Goal: Task Accomplishment & Management: Manage account settings

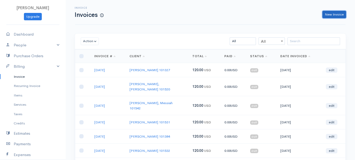
click at [337, 13] on link "New Invoice" at bounding box center [335, 15] width 24 height 8
select select "[GEOGRAPHIC_DATA]"
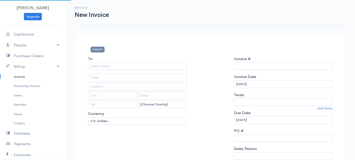
select select "USD"
type input "0011212024"
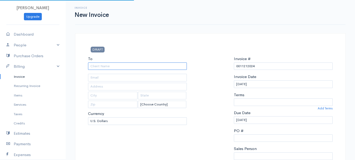
click at [106, 64] on input "To" at bounding box center [137, 66] width 99 height 8
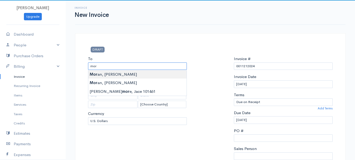
type input "[PERSON_NAME]"
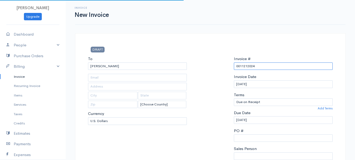
click at [253, 66] on input "0011212024" at bounding box center [283, 66] width 99 height 8
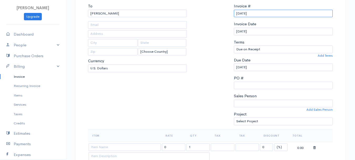
scroll to position [79, 0]
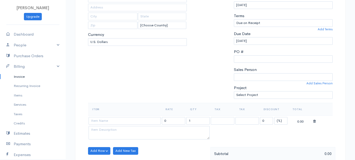
type input "[DATE]"
click at [283, 120] on select "(%) Flat" at bounding box center [280, 121] width 13 height 8
select select "2"
click at [274, 117] on select "(%) Flat" at bounding box center [280, 121] width 13 height 8
click at [263, 120] on input "0" at bounding box center [266, 121] width 13 height 8
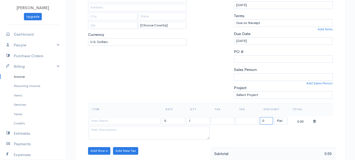
click at [263, 120] on input "0" at bounding box center [266, 121] width 13 height 8
type input "80"
click at [199, 121] on input "1" at bounding box center [197, 121] width 23 height 8
click at [199, 121] on input "2" at bounding box center [197, 121] width 23 height 8
type input "2"
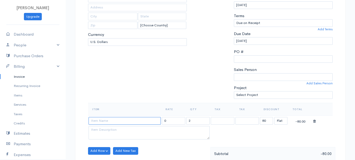
click at [130, 120] on input at bounding box center [125, 121] width 72 height 8
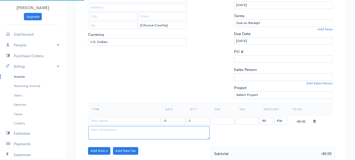
click at [134, 130] on textarea at bounding box center [149, 133] width 121 height 14
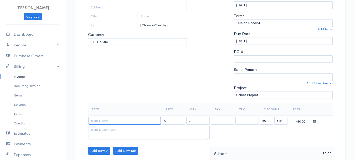
click at [127, 123] on input at bounding box center [125, 121] width 72 height 8
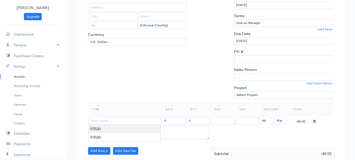
type input "97530"
type input "60.00"
click at [129, 132] on body "[PERSON_NAME] Upgrade Dashboard People Clients Vendors Staff Users Purchase Ord…" at bounding box center [177, 148] width 355 height 455
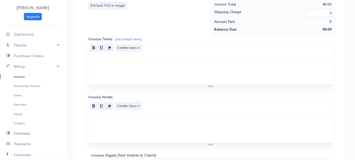
scroll to position [295, 0]
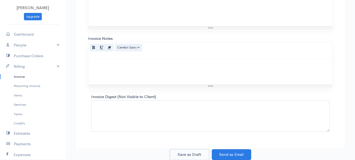
click at [185, 150] on button "Save as Draft" at bounding box center [189, 154] width 39 height 11
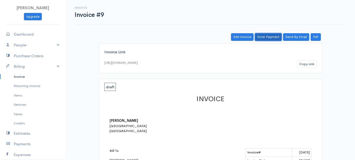
click at [265, 37] on link "Enter Payment" at bounding box center [268, 37] width 27 height 8
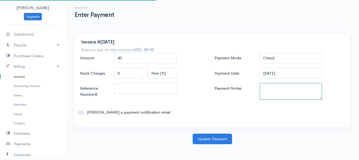
click at [271, 91] on textarea "Payment Notes" at bounding box center [291, 91] width 63 height 17
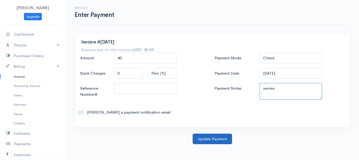
type textarea "venmo"
click at [210, 140] on button "Update Payment" at bounding box center [212, 138] width 39 height 11
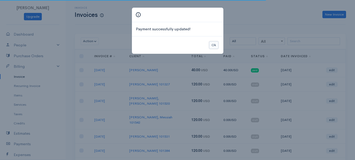
click at [212, 42] on button "Ok" at bounding box center [213, 45] width 9 height 8
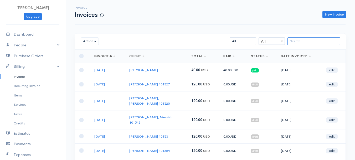
click at [306, 42] on input "search" at bounding box center [314, 41] width 53 height 8
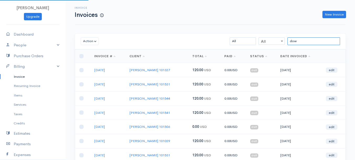
type input "down"
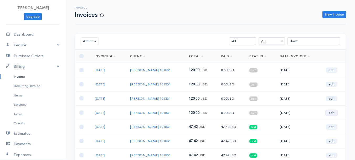
click at [330, 111] on link "edit" at bounding box center [332, 112] width 12 height 5
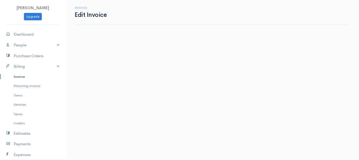
select select "2"
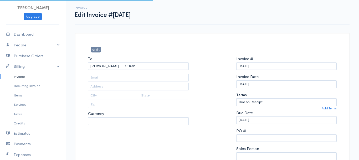
select select "[GEOGRAPHIC_DATA]"
select select "USD"
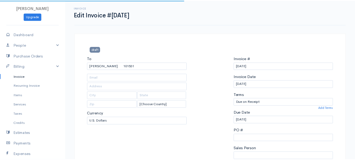
scroll to position [131, 0]
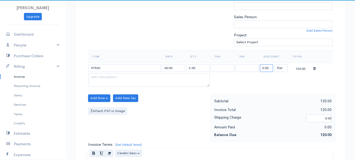
click at [268, 66] on input "0.00" at bounding box center [266, 68] width 13 height 8
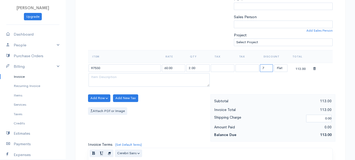
type input "72.58"
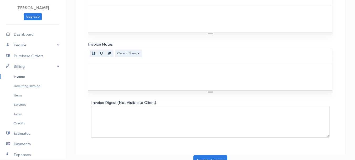
scroll to position [295, 0]
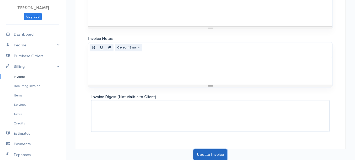
click at [207, 152] on button "Update Invoice" at bounding box center [211, 154] width 34 height 11
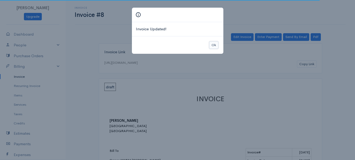
click at [213, 44] on button "Ok" at bounding box center [213, 45] width 9 height 8
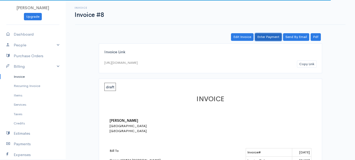
click at [273, 35] on link "Enter Payment" at bounding box center [268, 37] width 27 height 8
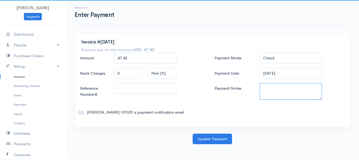
click at [272, 95] on textarea "Payment Notes" at bounding box center [291, 91] width 63 height 17
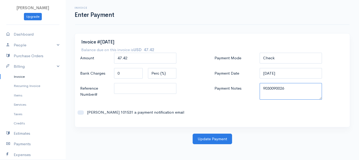
drag, startPoint x: 263, startPoint y: 87, endPoint x: 311, endPoint y: 89, distance: 48.1
click at [311, 89] on textarea "9030090026" at bounding box center [291, 91] width 63 height 17
type textarea "9030090026"
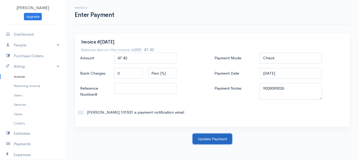
click at [213, 140] on button "Update Payment" at bounding box center [212, 138] width 39 height 11
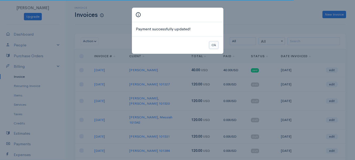
click at [213, 43] on button "Ok" at bounding box center [213, 45] width 9 height 8
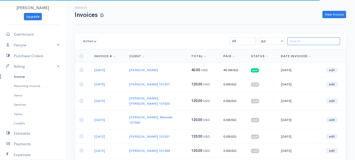
click at [317, 42] on input "search" at bounding box center [314, 41] width 53 height 8
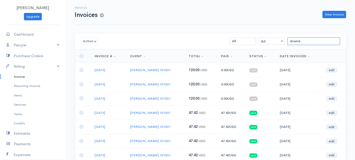
type input "downe"
click at [331, 101] on link "edit" at bounding box center [332, 98] width 12 height 5
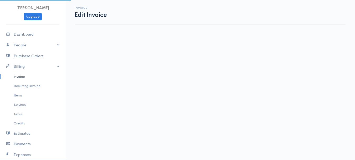
select select "2"
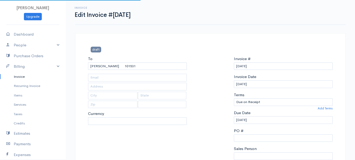
select select "[GEOGRAPHIC_DATA]"
select select "USD"
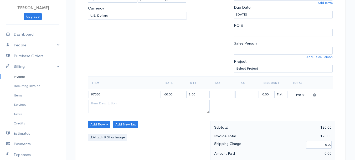
click at [270, 96] on input "0.00" at bounding box center [266, 94] width 13 height 8
type input "72.58"
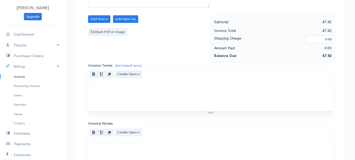
scroll to position [295, 0]
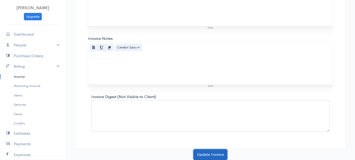
click at [208, 151] on button "Update Invoice" at bounding box center [211, 154] width 34 height 11
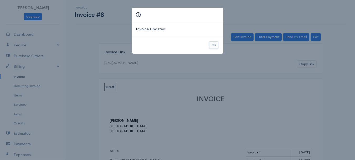
click at [215, 45] on button "Ok" at bounding box center [213, 45] width 9 height 8
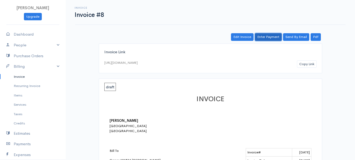
click at [268, 37] on link "Enter Payment" at bounding box center [268, 37] width 27 height 8
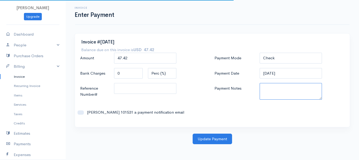
paste textarea "9030090026"
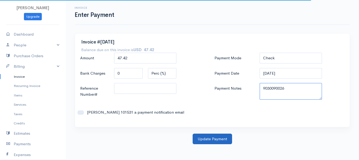
type textarea "9030090026"
click at [207, 141] on button "Update Payment" at bounding box center [212, 138] width 39 height 11
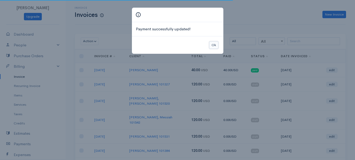
click at [212, 43] on button "Ok" at bounding box center [213, 45] width 9 height 8
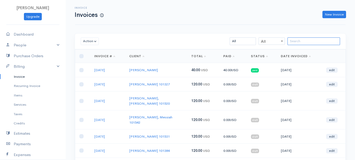
click at [311, 42] on input "search" at bounding box center [314, 41] width 53 height 8
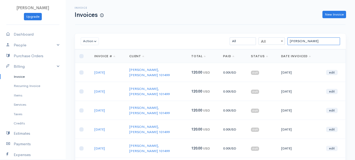
type input "[PERSON_NAME]"
click at [332, 145] on link "edit" at bounding box center [332, 147] width 12 height 5
select select "2"
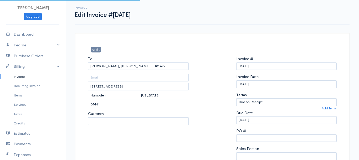
select select "[GEOGRAPHIC_DATA]"
select select "USD"
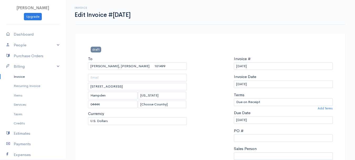
scroll to position [105, 0]
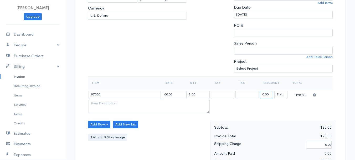
click at [267, 93] on input "0.00" at bounding box center [266, 94] width 13 height 8
click at [267, 93] on input "7" at bounding box center [266, 94] width 13 height 8
type input "72.58"
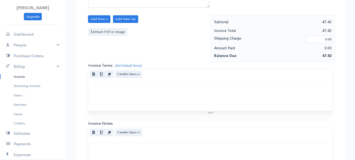
scroll to position [295, 0]
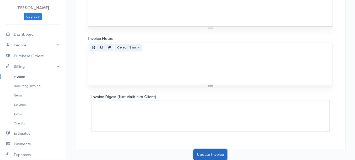
click at [211, 150] on button "Update Invoice" at bounding box center [211, 154] width 34 height 11
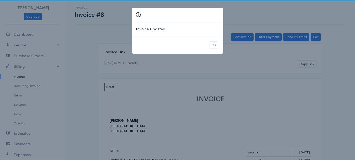
click at [215, 40] on div "Ok" at bounding box center [177, 45] width 91 height 18
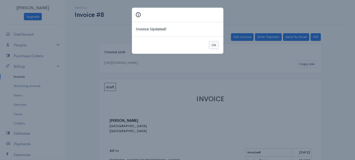
click at [213, 45] on button "Ok" at bounding box center [213, 45] width 9 height 8
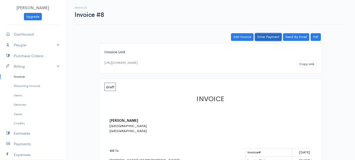
click at [276, 39] on link "Enter Payment" at bounding box center [268, 37] width 27 height 8
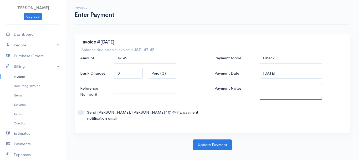
paste textarea "9030090026"
type textarea "9030090026"
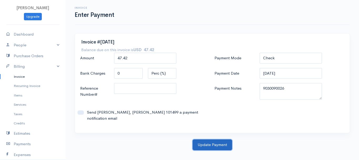
click at [211, 139] on button "Update Payment" at bounding box center [212, 144] width 39 height 11
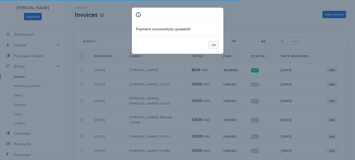
click at [210, 45] on button "Ok" at bounding box center [213, 45] width 9 height 8
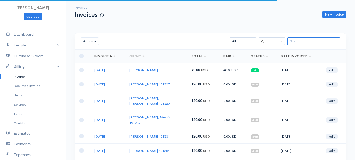
click at [320, 40] on input "search" at bounding box center [314, 41] width 53 height 8
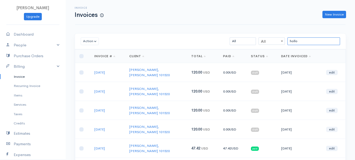
type input "hollo"
click at [332, 126] on link "edit" at bounding box center [332, 128] width 12 height 5
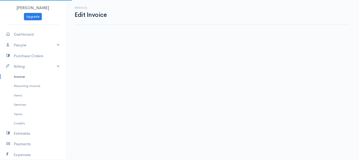
select select "2"
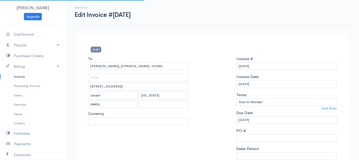
select select "[GEOGRAPHIC_DATA]"
select select "USD"
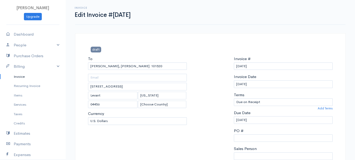
scroll to position [105, 0]
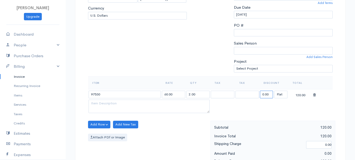
click at [262, 92] on input "0.00" at bounding box center [266, 94] width 13 height 8
type input "72.58"
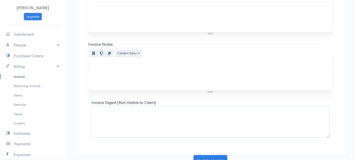
scroll to position [295, 0]
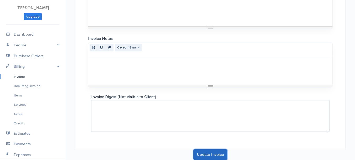
click at [205, 152] on button "Update Invoice" at bounding box center [211, 154] width 34 height 11
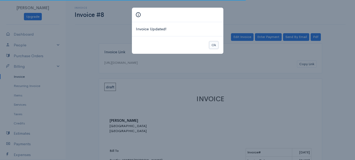
click at [212, 44] on button "Ok" at bounding box center [213, 45] width 9 height 8
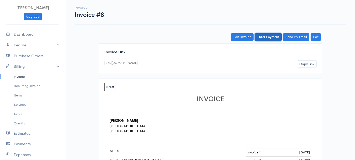
click at [272, 35] on link "Enter Payment" at bounding box center [268, 37] width 27 height 8
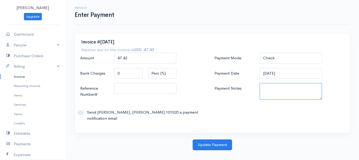
paste textarea "9030090026"
type textarea "9030090026"
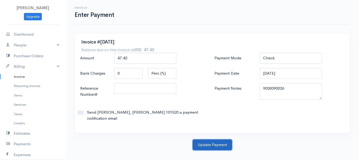
click at [212, 142] on button "Update Payment" at bounding box center [212, 144] width 39 height 11
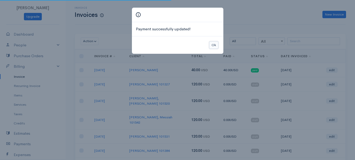
click at [215, 48] on button "Ok" at bounding box center [213, 45] width 9 height 8
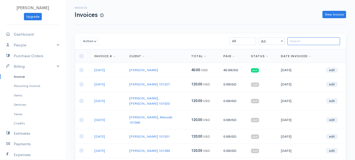
click at [318, 45] on input "search" at bounding box center [314, 41] width 53 height 8
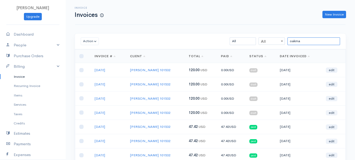
type input "oakma"
click at [327, 113] on link "edit" at bounding box center [332, 112] width 12 height 5
select select "2"
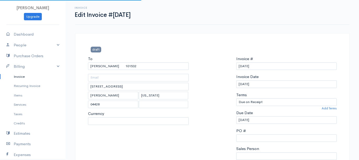
select select "[GEOGRAPHIC_DATA]"
select select "USD"
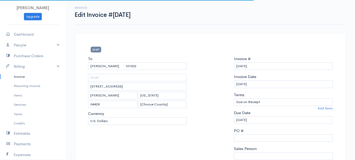
scroll to position [79, 0]
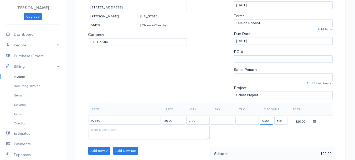
click at [267, 119] on input "0.00" at bounding box center [266, 121] width 13 height 8
type input "72.58"
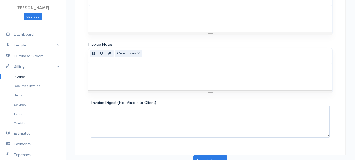
scroll to position [295, 0]
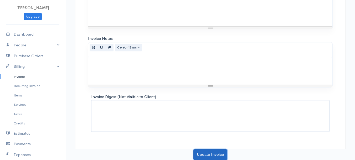
click at [197, 151] on button "Update Invoice" at bounding box center [211, 154] width 34 height 11
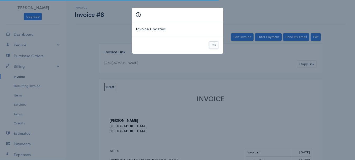
click at [213, 44] on button "Ok" at bounding box center [213, 45] width 9 height 8
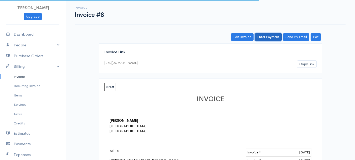
click at [262, 36] on link "Enter Payment" at bounding box center [268, 37] width 27 height 8
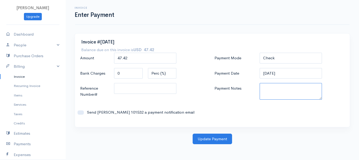
paste textarea "9030090026"
type textarea "9030090026"
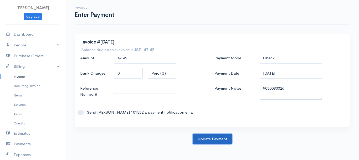
click at [211, 137] on button "Update Payment" at bounding box center [212, 138] width 39 height 11
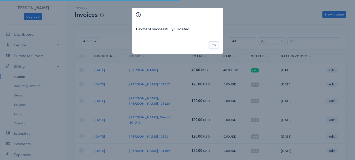
click at [211, 45] on button "Ok" at bounding box center [213, 45] width 9 height 8
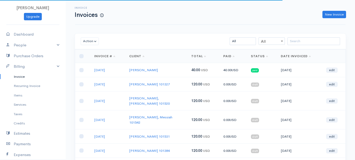
click at [314, 35] on div "Action Archive Delete Download PDF Send Mark as Sent Mark Un-Sent Enter Payment…" at bounding box center [210, 41] width 271 height 16
click at [311, 43] on input "search" at bounding box center [314, 41] width 53 height 8
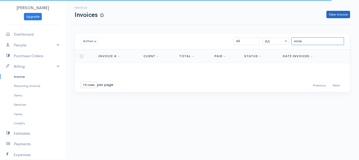
type input "viiola"
click at [340, 14] on link "New Invoice" at bounding box center [339, 15] width 24 height 8
select select "[GEOGRAPHIC_DATA]"
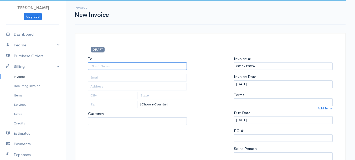
click at [132, 68] on input "To" at bounding box center [137, 66] width 99 height 8
select select "USD"
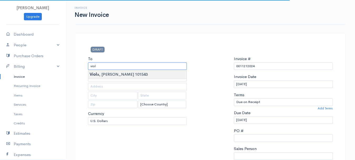
type input "[PERSON_NAME] 101543"
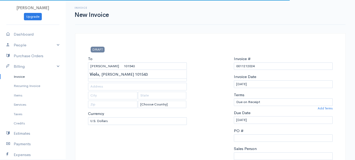
type input "[STREET_ADDRESS]"
type input "Orono"
type input "[US_STATE]"
type input "04473"
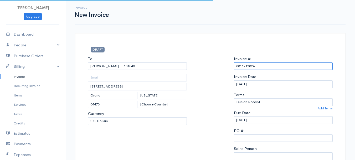
click at [264, 67] on input "0011212024" at bounding box center [283, 66] width 99 height 8
paste input "9030090026"
click at [253, 65] on input "9030090026" at bounding box center [283, 66] width 99 height 8
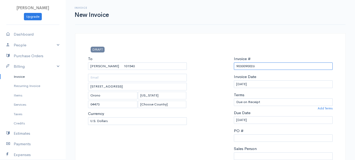
click at [253, 65] on input "9030090026" at bounding box center [283, 66] width 99 height 8
type input "9030090026"
click at [17, 76] on link "Invoice" at bounding box center [33, 76] width 66 height 9
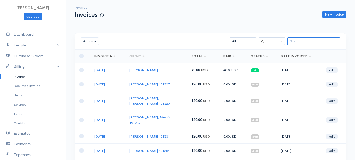
click at [307, 41] on input "search" at bounding box center [314, 41] width 53 height 8
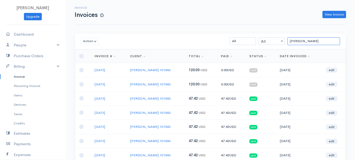
type input "[PERSON_NAME]"
click at [330, 83] on link "edit" at bounding box center [332, 84] width 12 height 5
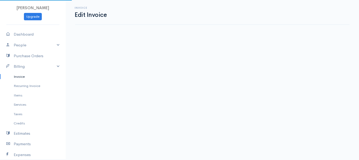
select select "2"
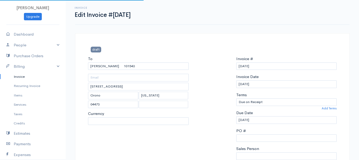
select select "[GEOGRAPHIC_DATA]"
select select "USD"
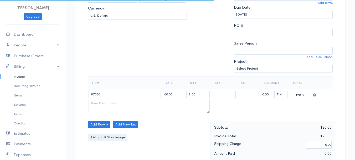
click at [268, 95] on input "0.00" at bounding box center [266, 94] width 13 height 8
type input "72.58"
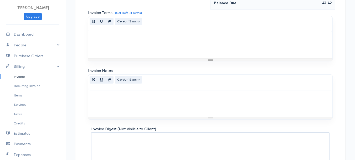
scroll to position [295, 0]
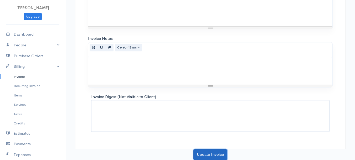
click at [208, 150] on button "Update Invoice" at bounding box center [211, 154] width 34 height 11
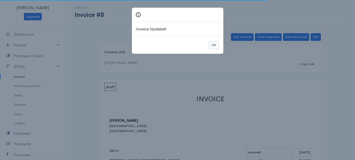
click at [213, 48] on button "Ok" at bounding box center [213, 45] width 9 height 8
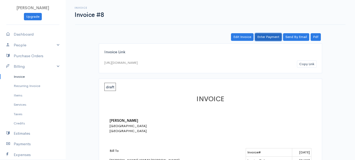
click at [271, 35] on link "Enter Payment" at bounding box center [268, 37] width 27 height 8
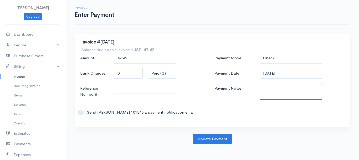
paste textarea "9030090026"
type textarea "9030090026"
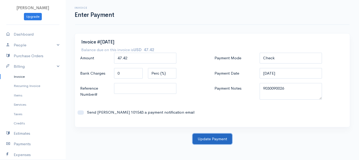
click at [217, 138] on button "Update Payment" at bounding box center [212, 138] width 39 height 11
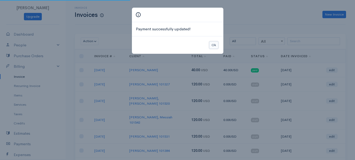
click at [216, 44] on button "Ok" at bounding box center [213, 45] width 9 height 8
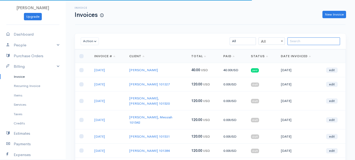
click at [322, 43] on input "search" at bounding box center [314, 41] width 53 height 8
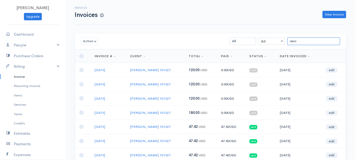
type input "ranc"
click at [332, 112] on link "edit" at bounding box center [332, 112] width 12 height 5
select select "2"
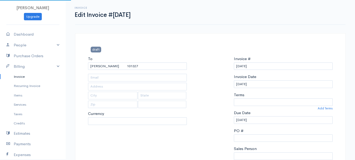
type input "[STREET_ADDRESS]"
type input "Hermon"
type input "[US_STATE]"
type input "04401"
select select "0"
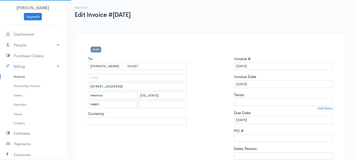
select select
select select "[GEOGRAPHIC_DATA]"
select select "USD"
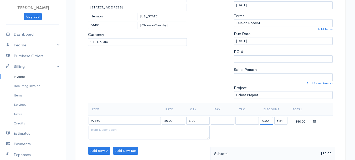
click at [266, 123] on input "0.00" at bounding box center [266, 121] width 13 height 8
type input "108.87"
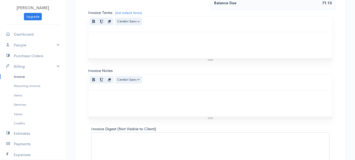
scroll to position [295, 0]
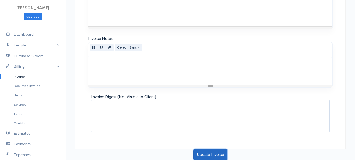
click at [197, 149] on button "Update Invoice" at bounding box center [211, 154] width 34 height 11
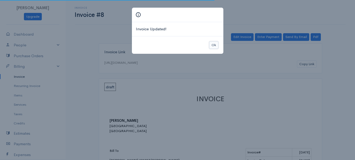
click at [215, 42] on button "Ok" at bounding box center [213, 45] width 9 height 8
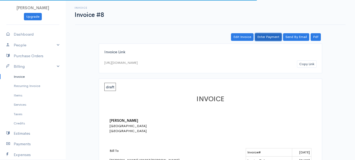
click at [275, 36] on link "Enter Payment" at bounding box center [268, 37] width 27 height 8
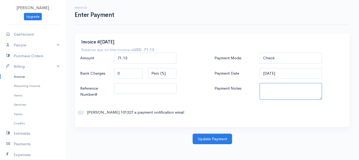
paste textarea "9030090026"
type textarea "9030090026"
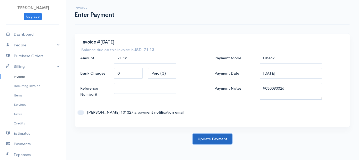
click at [209, 137] on button "Update Payment" at bounding box center [212, 138] width 39 height 11
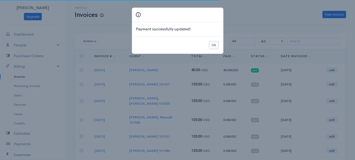
click at [216, 47] on button "Ok" at bounding box center [213, 45] width 9 height 8
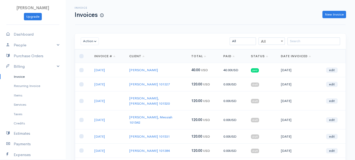
click at [320, 45] on div "Action Archive Delete Download PDF Send Mark as Sent Mark Un-Sent Enter Payment…" at bounding box center [210, 41] width 271 height 16
click at [320, 42] on input "search" at bounding box center [314, 41] width 53 height 8
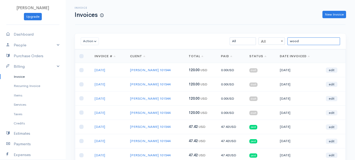
type input "wood"
click at [334, 112] on link "edit" at bounding box center [332, 112] width 12 height 5
select select "2"
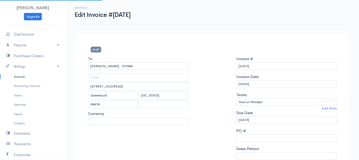
select select "[GEOGRAPHIC_DATA]"
select select "USD"
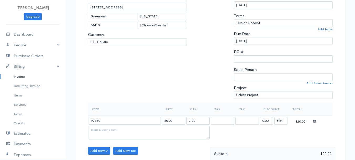
scroll to position [105, 0]
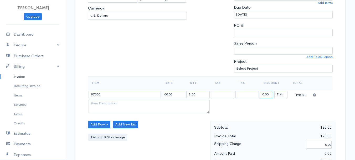
click at [267, 93] on input "0.00" at bounding box center [266, 94] width 13 height 8
type input "72.58"
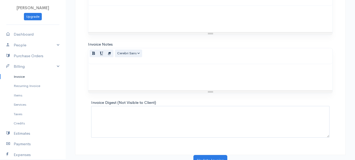
scroll to position [295, 0]
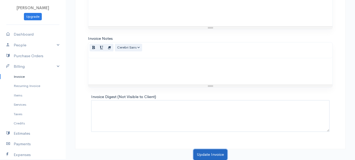
click at [197, 150] on button "Update Invoice" at bounding box center [211, 154] width 34 height 11
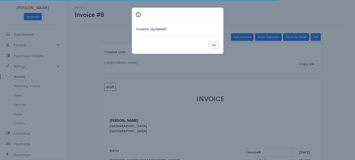
click at [216, 45] on button "Ok" at bounding box center [213, 45] width 9 height 8
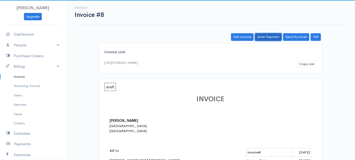
click at [261, 36] on link "Enter Payment" at bounding box center [268, 37] width 27 height 8
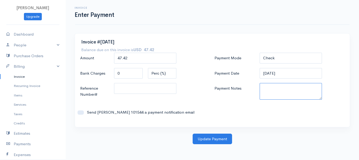
paste textarea "9030090026"
type textarea "9030090026"
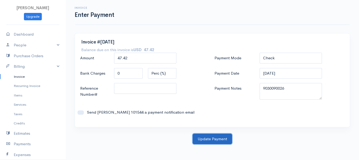
click at [213, 140] on button "Update Payment" at bounding box center [212, 138] width 39 height 11
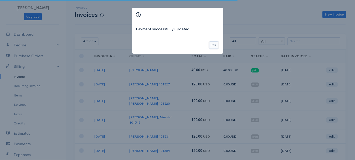
click at [214, 44] on button "Ok" at bounding box center [213, 45] width 9 height 8
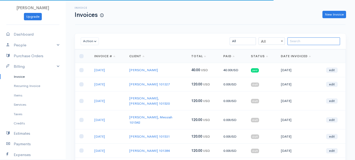
click at [305, 43] on input "search" at bounding box center [314, 41] width 53 height 8
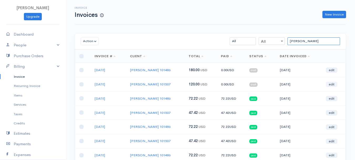
type input "[PERSON_NAME]"
click at [333, 82] on link "edit" at bounding box center [332, 84] width 12 height 5
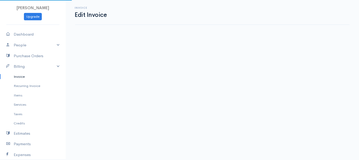
select select "2"
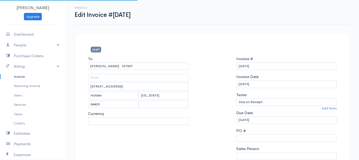
select select "[GEOGRAPHIC_DATA]"
select select "USD"
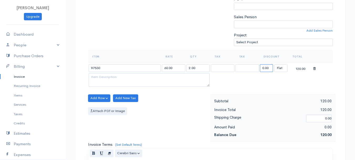
click at [267, 66] on input "0.00" at bounding box center [266, 68] width 13 height 8
type input "72.58"
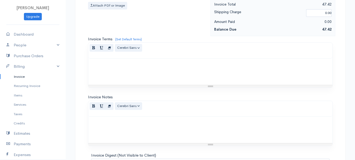
scroll to position [295, 0]
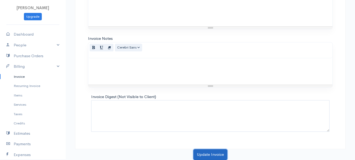
click at [210, 152] on button "Update Invoice" at bounding box center [211, 154] width 34 height 11
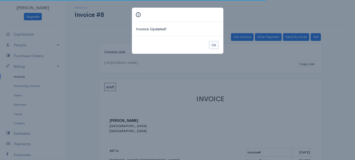
click at [217, 43] on button "Ok" at bounding box center [213, 45] width 9 height 8
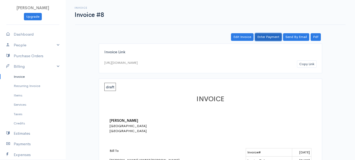
click at [269, 37] on link "Enter Payment" at bounding box center [268, 37] width 27 height 8
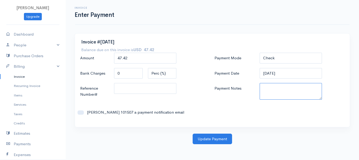
paste textarea "9030090026"
type textarea "9030090026"
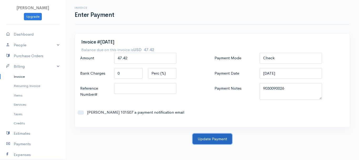
click at [213, 139] on button "Update Payment" at bounding box center [212, 138] width 39 height 11
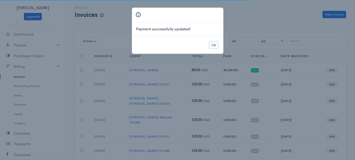
click at [212, 47] on button "Ok" at bounding box center [213, 45] width 9 height 8
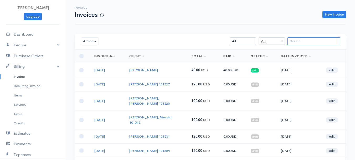
click at [302, 44] on input "search" at bounding box center [314, 41] width 53 height 8
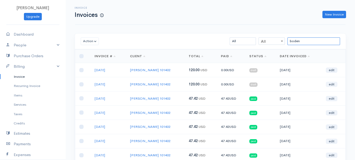
type input "boden"
click at [330, 84] on link "edit" at bounding box center [332, 84] width 12 height 5
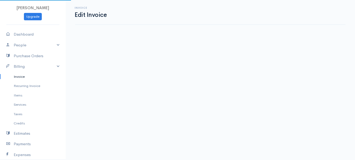
select select "2"
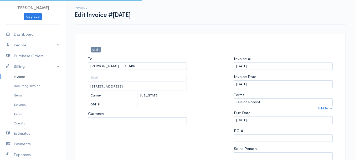
select select "0"
select select "[GEOGRAPHIC_DATA]"
select select "USD"
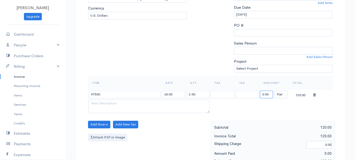
click at [263, 95] on input "0.00" at bounding box center [266, 94] width 13 height 8
type input "72.58"
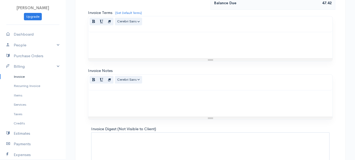
scroll to position [295, 0]
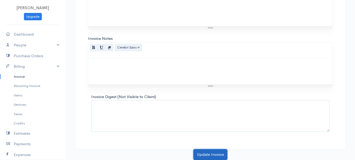
click at [207, 154] on button "Update Invoice" at bounding box center [211, 154] width 34 height 11
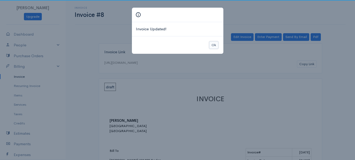
click at [214, 44] on button "Ok" at bounding box center [213, 45] width 9 height 8
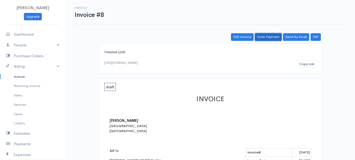
click at [261, 37] on link "Enter Payment" at bounding box center [268, 37] width 27 height 8
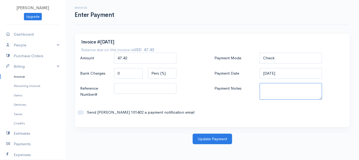
paste textarea "9030090026"
type textarea "9030090026"
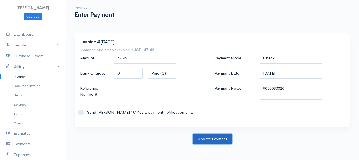
click at [212, 137] on button "Update Payment" at bounding box center [212, 138] width 39 height 11
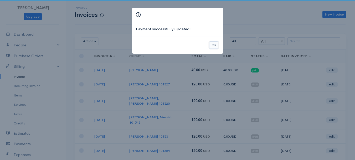
click at [210, 44] on button "Ok" at bounding box center [213, 45] width 9 height 8
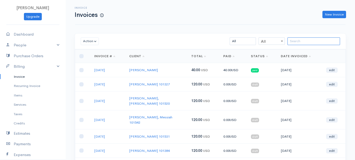
click at [314, 45] on input "search" at bounding box center [314, 41] width 53 height 8
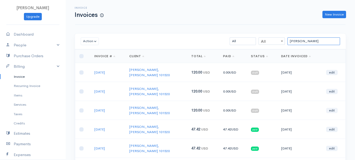
type input "[PERSON_NAME]"
click at [328, 108] on link "edit" at bounding box center [332, 110] width 12 height 5
select select "2"
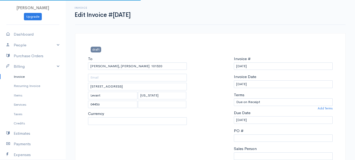
select select "[GEOGRAPHIC_DATA]"
select select "USD"
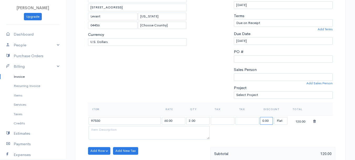
click at [267, 120] on input "0.00" at bounding box center [266, 121] width 13 height 8
type input "72.58"
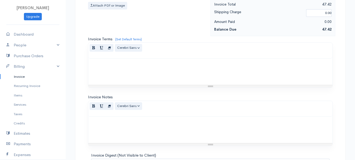
scroll to position [295, 0]
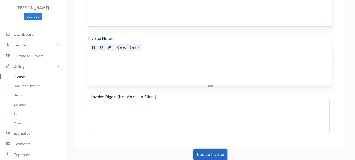
click at [207, 152] on button "Update Invoice" at bounding box center [211, 154] width 34 height 11
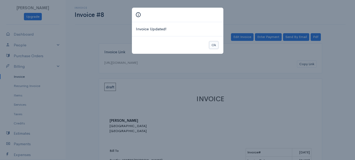
click at [216, 44] on button "Ok" at bounding box center [213, 45] width 9 height 8
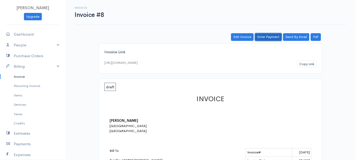
drag, startPoint x: 273, startPoint y: 38, endPoint x: 272, endPoint y: 57, distance: 18.7
click at [273, 38] on link "Enter Payment" at bounding box center [268, 37] width 27 height 8
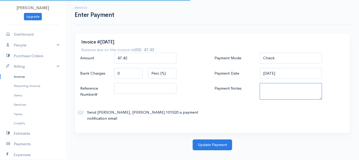
paste textarea "9030090026"
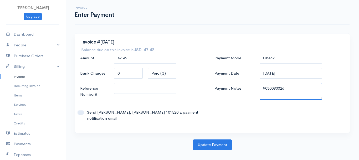
type textarea "9030090026"
click at [203, 131] on div "Invoice #[DATE] Balance due on this invoice is USD 47.42 Amount 47.42 Bank Char…" at bounding box center [212, 86] width 281 height 106
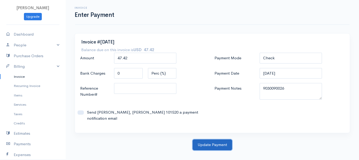
click at [205, 143] on button "Update Payment" at bounding box center [212, 144] width 39 height 11
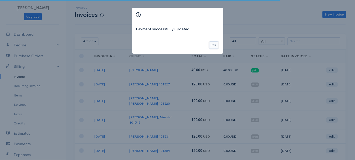
click at [210, 47] on button "Ok" at bounding box center [213, 45] width 9 height 8
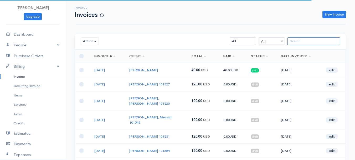
click at [318, 42] on input "search" at bounding box center [314, 41] width 53 height 8
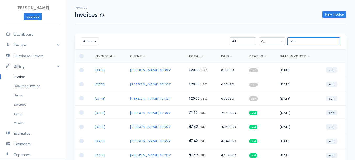
type input "ranc"
click at [333, 97] on link "edit" at bounding box center [332, 98] width 12 height 5
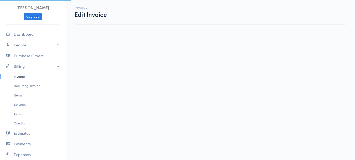
select select "2"
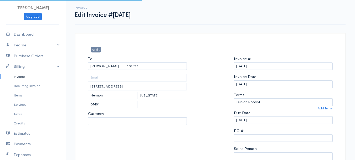
select select "0"
select select "[GEOGRAPHIC_DATA]"
select select "USD"
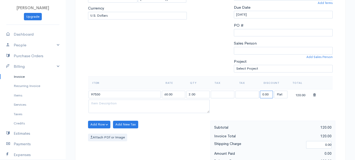
click at [266, 97] on input "0.00" at bounding box center [266, 94] width 13 height 8
type input "72.58"
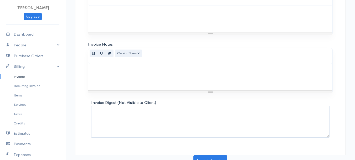
scroll to position [295, 0]
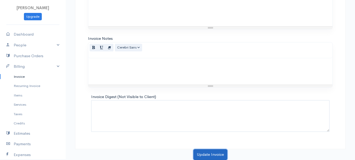
click at [211, 156] on button "Update Invoice" at bounding box center [211, 154] width 34 height 11
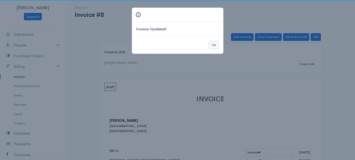
click at [211, 45] on button "Ok" at bounding box center [213, 45] width 9 height 8
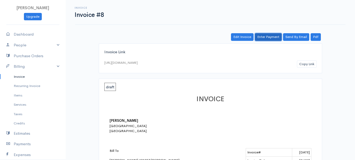
click at [273, 37] on link "Enter Payment" at bounding box center [268, 37] width 27 height 8
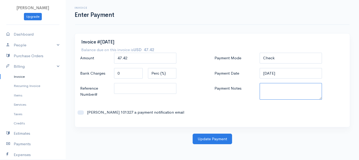
paste textarea "9030090026"
type textarea "9030090026"
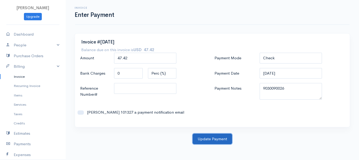
click at [216, 138] on button "Update Payment" at bounding box center [212, 138] width 39 height 11
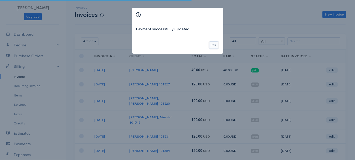
click at [217, 45] on button "Ok" at bounding box center [213, 45] width 9 height 8
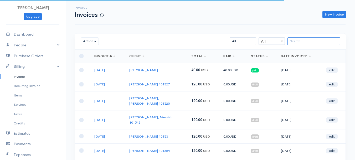
click at [308, 43] on input "search" at bounding box center [314, 41] width 53 height 8
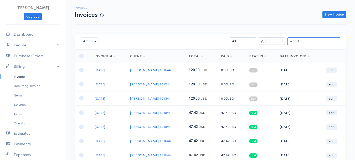
type input "wood"
click at [331, 99] on link "edit" at bounding box center [332, 98] width 12 height 5
select select "2"
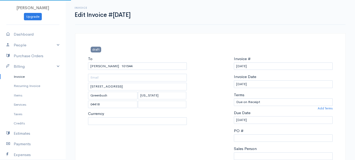
select select "0"
select select "[GEOGRAPHIC_DATA]"
select select "USD"
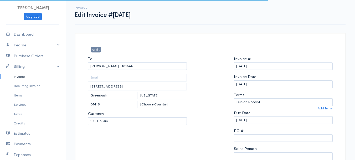
scroll to position [79, 0]
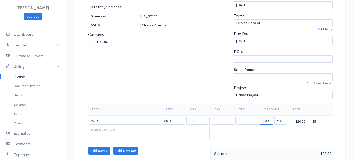
click at [263, 119] on input "0.00" at bounding box center [266, 121] width 13 height 8
type input "72.58"
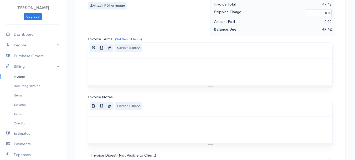
scroll to position [295, 0]
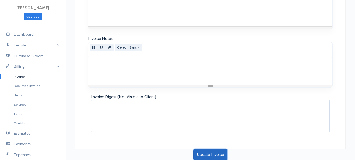
click at [209, 150] on button "Update Invoice" at bounding box center [211, 154] width 34 height 11
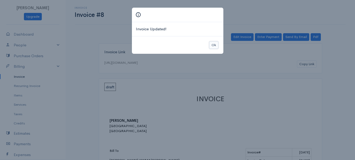
click at [212, 45] on button "Ok" at bounding box center [213, 45] width 9 height 8
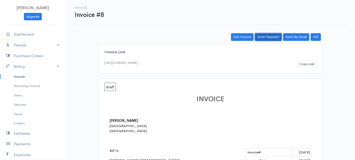
click at [272, 34] on link "Enter Payment" at bounding box center [268, 37] width 27 height 8
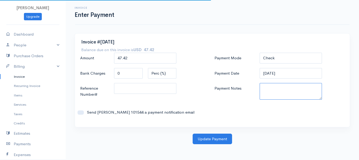
paste textarea "9030090026"
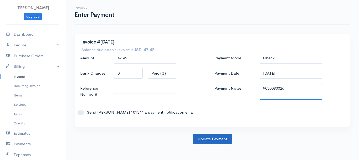
type textarea "9030090026"
click at [211, 140] on button "Update Payment" at bounding box center [212, 138] width 39 height 11
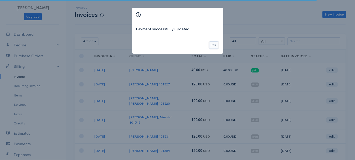
click at [217, 43] on button "Ok" at bounding box center [213, 45] width 9 height 8
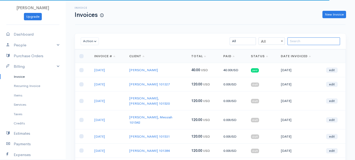
click at [313, 42] on input "search" at bounding box center [314, 41] width 53 height 8
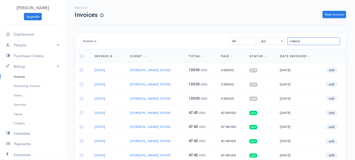
type input "oakma"
click at [335, 98] on link "edit" at bounding box center [332, 98] width 12 height 5
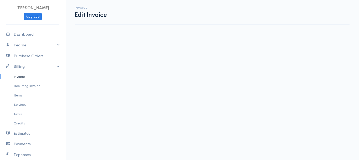
select select "2"
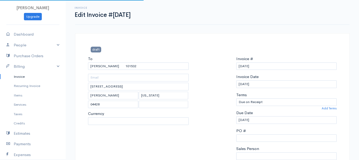
select select "[GEOGRAPHIC_DATA]"
select select "USD"
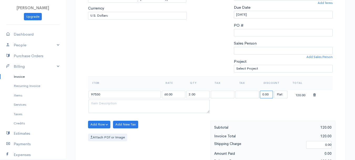
click at [268, 97] on input "0.00" at bounding box center [266, 94] width 13 height 8
type input "72.58"
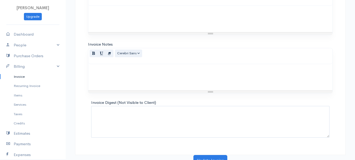
scroll to position [295, 0]
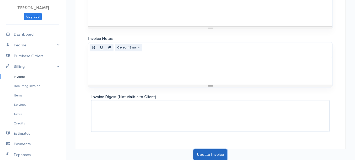
click at [208, 154] on button "Update Invoice" at bounding box center [211, 154] width 34 height 11
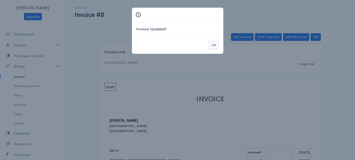
click at [216, 42] on button "Ok" at bounding box center [213, 45] width 9 height 8
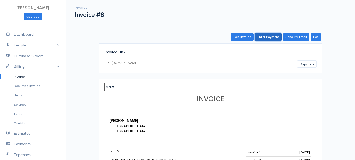
click at [267, 39] on link "Enter Payment" at bounding box center [268, 37] width 27 height 8
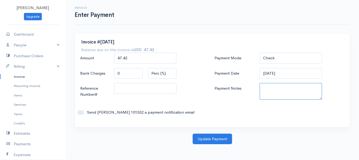
paste textarea "9030090026"
type textarea "9030090026"
click at [216, 144] on body "[PERSON_NAME] Upgrade Dashboard People Clients Vendors Staff Users Purchase Ord…" at bounding box center [179, 80] width 359 height 160
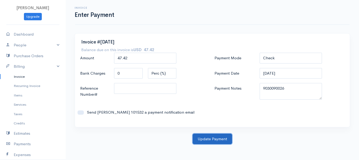
click at [218, 138] on button "Update Payment" at bounding box center [212, 138] width 39 height 11
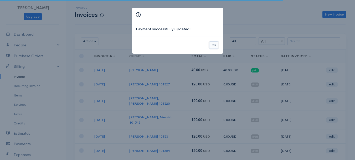
click at [213, 42] on button "Ok" at bounding box center [213, 45] width 9 height 8
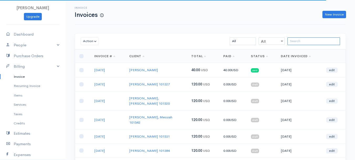
click at [305, 42] on input "search" at bounding box center [314, 41] width 53 height 8
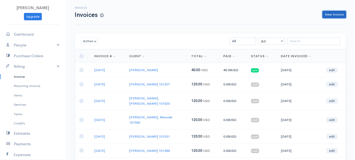
click at [332, 13] on link "New Invoice" at bounding box center [335, 15] width 24 height 8
select select "[GEOGRAPHIC_DATA]"
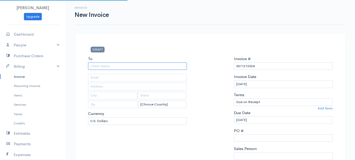
click at [111, 66] on input "To" at bounding box center [137, 66] width 99 height 8
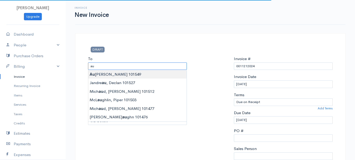
type input "[PERSON_NAME] 101549"
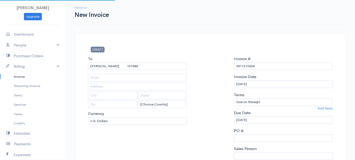
type input "[STREET_ADDRESS]"
type input "[GEOGRAPHIC_DATA]"
type input "[US_STATE]"
type input "04401"
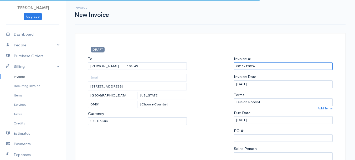
click at [244, 67] on input "0011212024" at bounding box center [283, 66] width 99 height 8
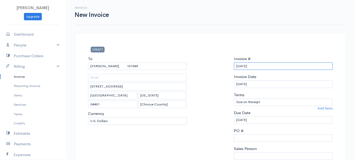
scroll to position [79, 0]
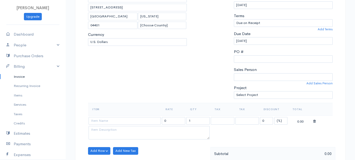
type input "[DATE]"
click at [278, 122] on select "(%) Flat" at bounding box center [280, 121] width 13 height 8
select select "2"
click at [274, 117] on select "(%) Flat" at bounding box center [280, 121] width 13 height 8
click at [221, 121] on select at bounding box center [222, 121] width 23 height 8
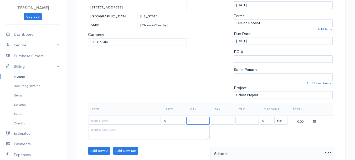
click at [195, 120] on input "1" at bounding box center [197, 121] width 23 height 8
click at [193, 117] on input "4" at bounding box center [197, 121] width 23 height 8
type input "3"
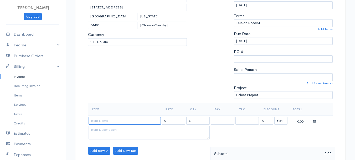
click at [134, 123] on input at bounding box center [125, 121] width 72 height 8
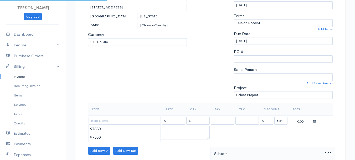
type input "97530"
type input "60.00"
click at [138, 131] on body "[PERSON_NAME] Upgrade Dashboard People Clients Vendors Staff Users Purchase Ord…" at bounding box center [177, 148] width 355 height 455
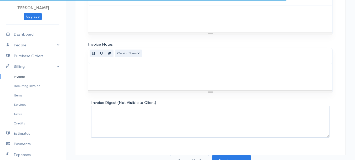
scroll to position [295, 0]
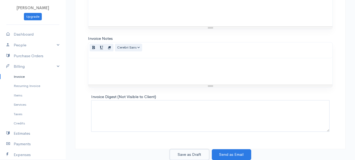
click at [193, 152] on button "Save as Draft" at bounding box center [189, 154] width 39 height 11
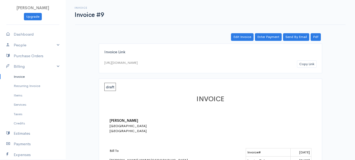
click at [21, 77] on link "Invoice" at bounding box center [33, 76] width 66 height 9
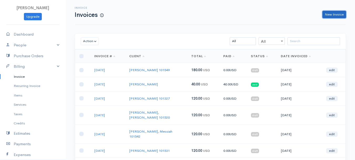
click at [331, 16] on link "New Invoice" at bounding box center [335, 15] width 24 height 8
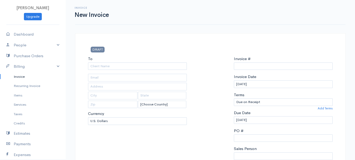
select select "[GEOGRAPHIC_DATA]"
type input "0011212024"
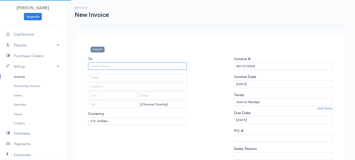
click at [94, 66] on input "To" at bounding box center [137, 66] width 99 height 8
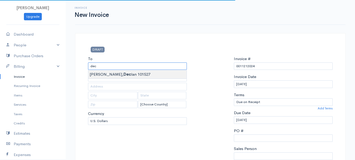
type input "[PERSON_NAME] 101527"
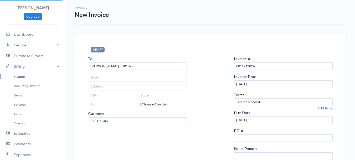
type input "[STREET_ADDRESS][PERSON_NAME]"
type input "Holden"
type input "[US_STATE]"
type input "04429"
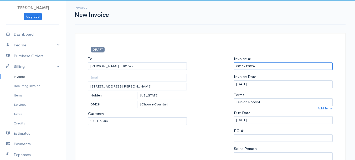
click at [257, 65] on input "0011212024" at bounding box center [283, 66] width 99 height 8
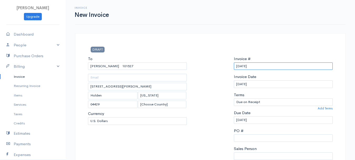
drag, startPoint x: 256, startPoint y: 63, endPoint x: 221, endPoint y: 67, distance: 35.4
click at [221, 67] on div "To [GEOGRAPHIC_DATA][PERSON_NAME] 101527 [STREET_ADDRESS][PERSON_NAME][US_STATE…" at bounding box center [210, 119] width 250 height 126
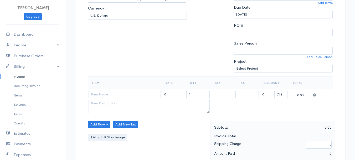
type input "[DATE]"
click at [282, 94] on select "(%) Flat" at bounding box center [280, 94] width 13 height 8
select select "2"
click at [274, 90] on select "(%) Flat" at bounding box center [280, 94] width 13 height 8
click at [206, 94] on input "1" at bounding box center [197, 94] width 23 height 8
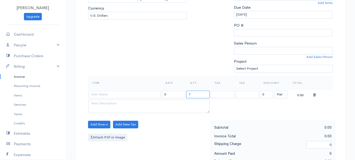
click at [206, 94] on input "1" at bounding box center [197, 94] width 23 height 8
type input "2"
click at [125, 94] on input at bounding box center [125, 94] width 72 height 8
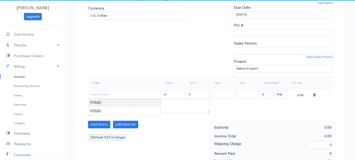
type input "97530"
type input "60.00"
click at [126, 100] on body "[PERSON_NAME] Upgrade Dashboard People Clients Vendors Staff Users Purchase Ord…" at bounding box center [177, 122] width 355 height 455
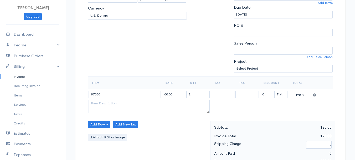
scroll to position [0, 0]
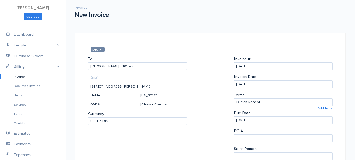
click at [21, 76] on link "Invoice" at bounding box center [33, 76] width 66 height 9
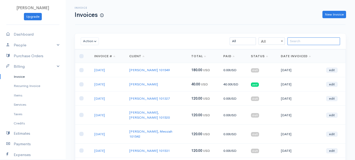
click at [294, 42] on input "search" at bounding box center [314, 41] width 53 height 8
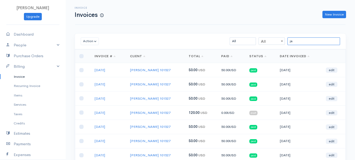
type input "j"
